Goal: Transaction & Acquisition: Subscribe to service/newsletter

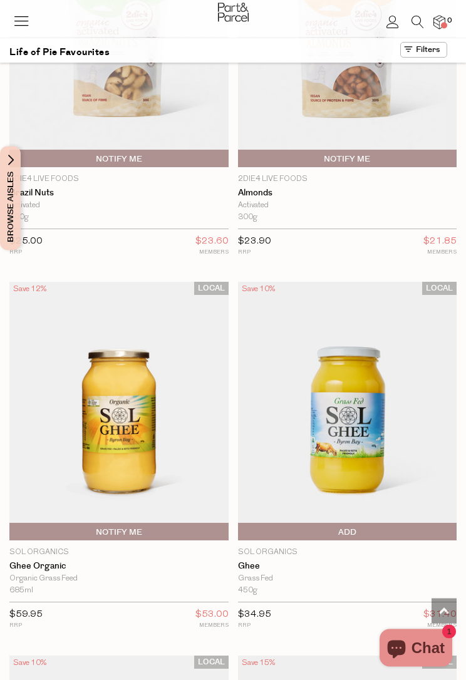
scroll to position [1969, 0]
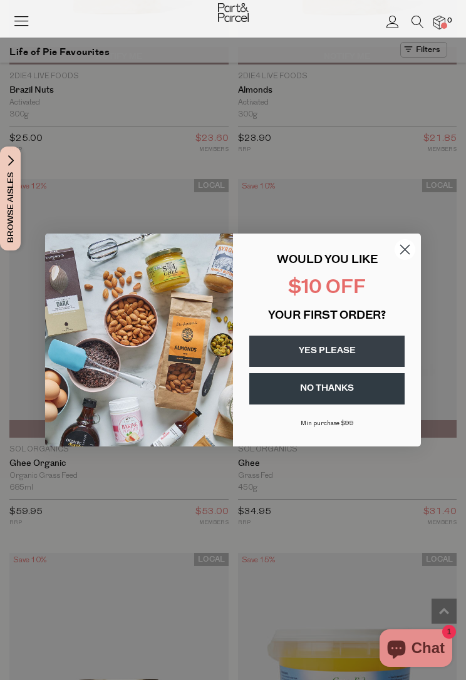
click at [364, 343] on button "YES PLEASE" at bounding box center [326, 350] width 155 height 31
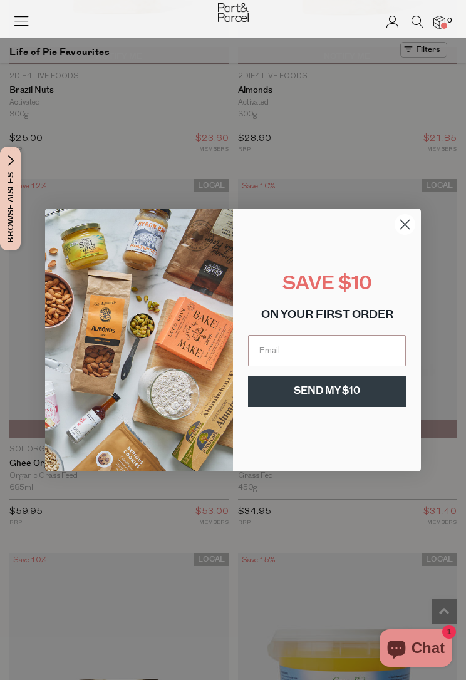
click at [319, 350] on input "Email" at bounding box center [327, 350] width 158 height 31
type input "louisevj67@hotmail.com"
click at [357, 392] on button "SEND MY $10" at bounding box center [327, 391] width 158 height 31
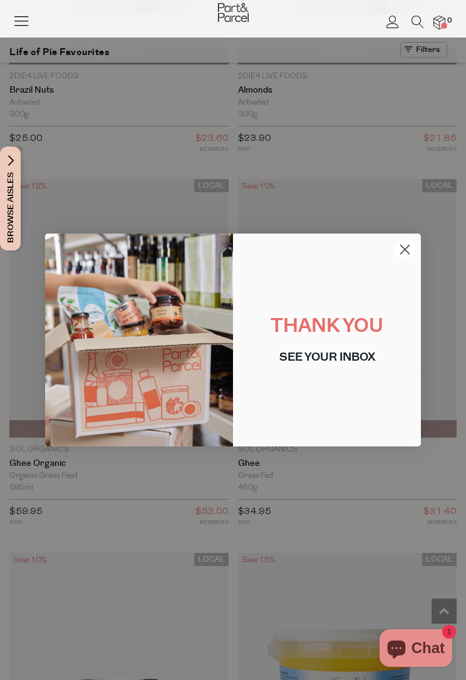
click at [407, 249] on circle "Close dialog" at bounding box center [404, 249] width 21 height 21
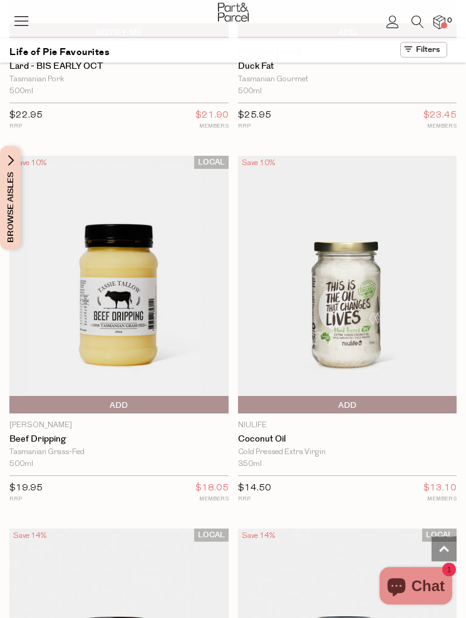
scroll to position [3485, 0]
click at [29, 25] on icon at bounding box center [22, 21] width 18 height 18
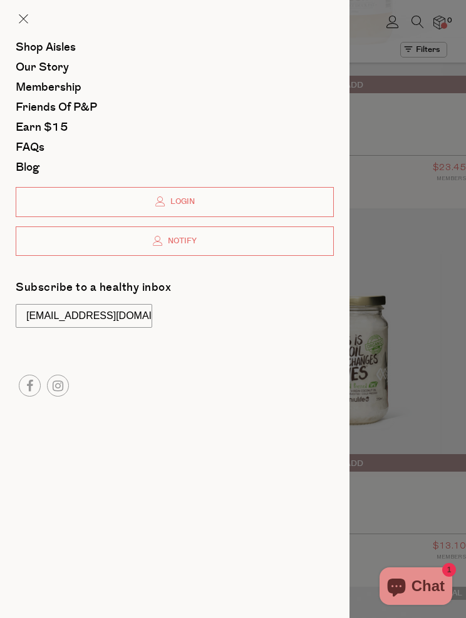
click at [61, 45] on span "Shop Aisles" at bounding box center [46, 47] width 60 height 16
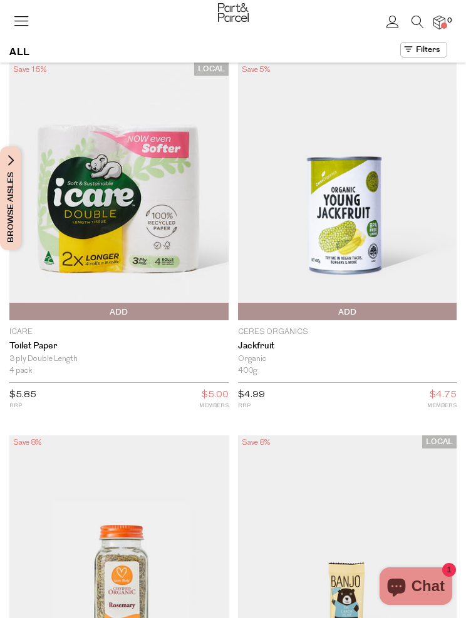
click at [19, 18] on icon at bounding box center [22, 21] width 18 height 18
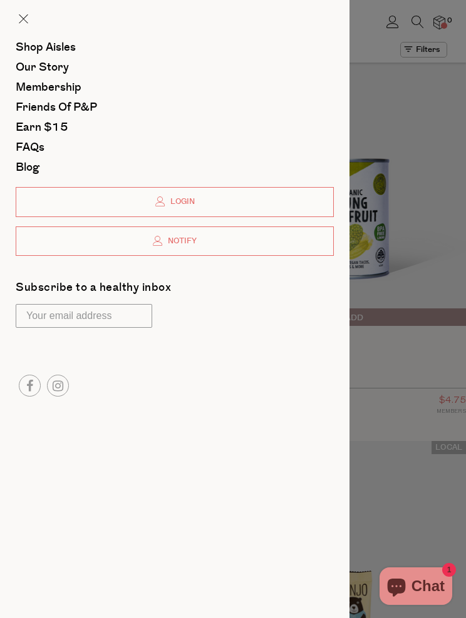
click at [74, 83] on span "Membership" at bounding box center [49, 87] width 66 height 16
